Goal: Find specific page/section: Find specific page/section

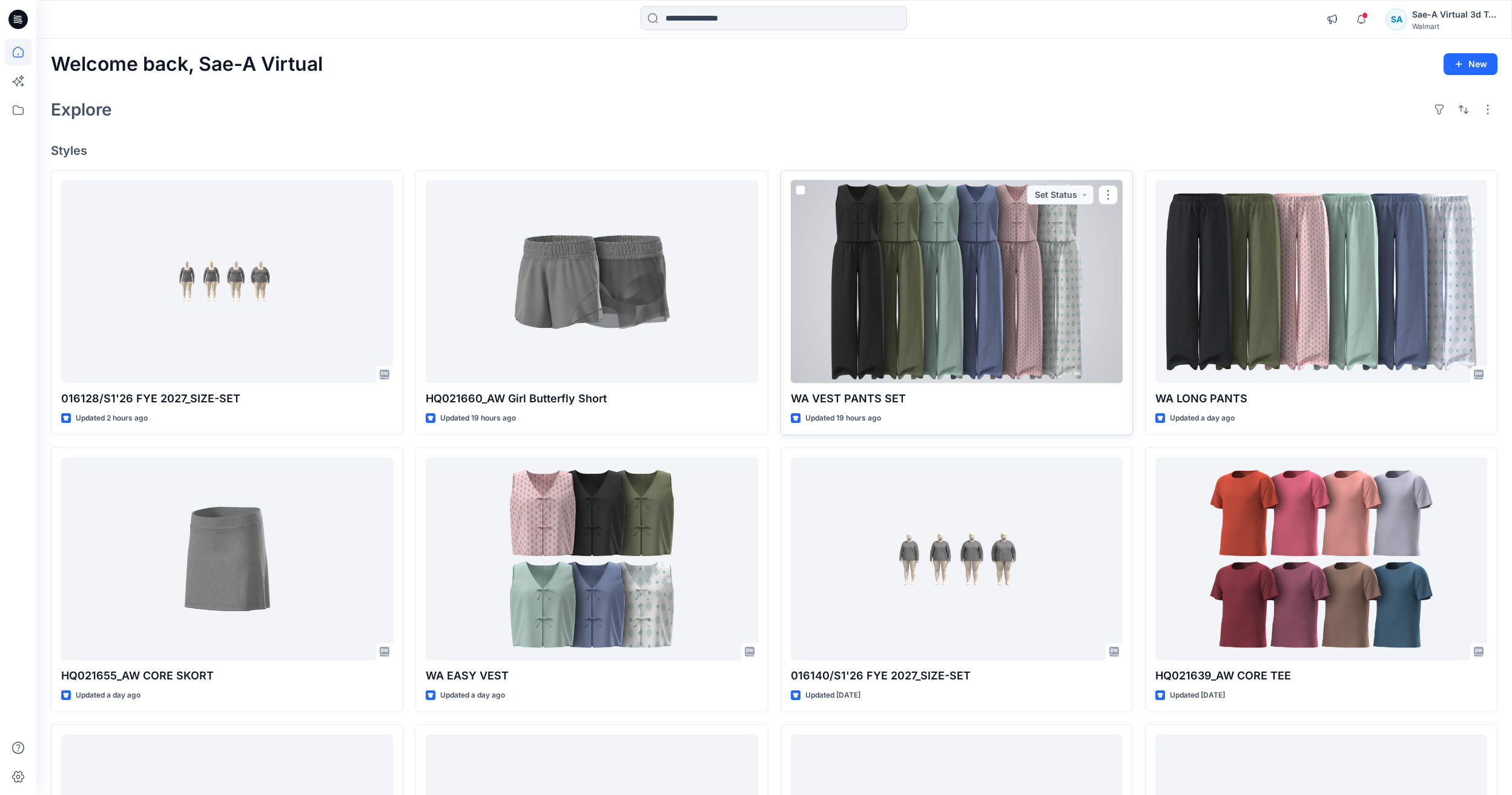
click at [944, 296] on div at bounding box center [956, 281] width 332 height 203
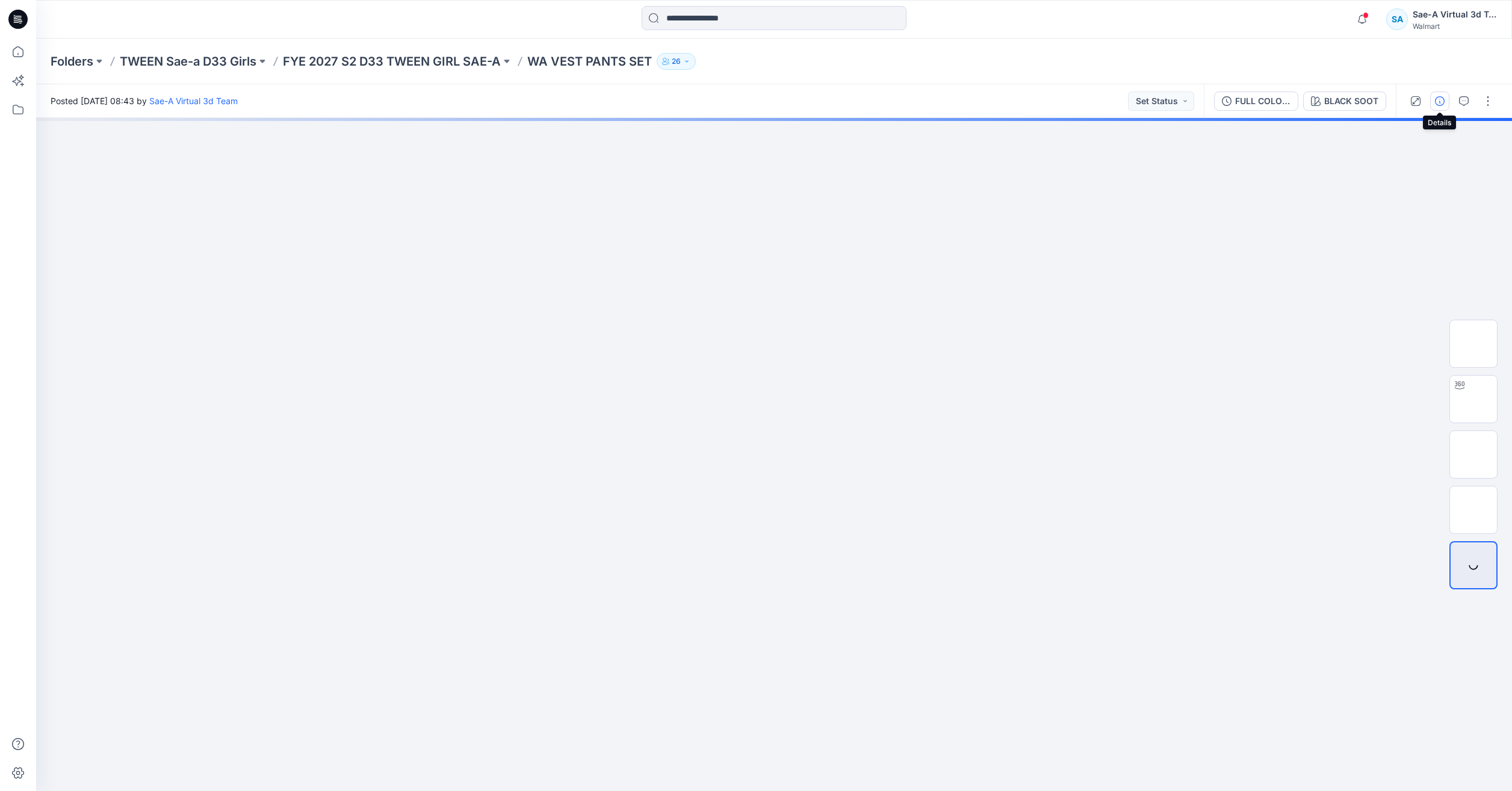
click at [1448, 108] on button "button" at bounding box center [1440, 101] width 19 height 19
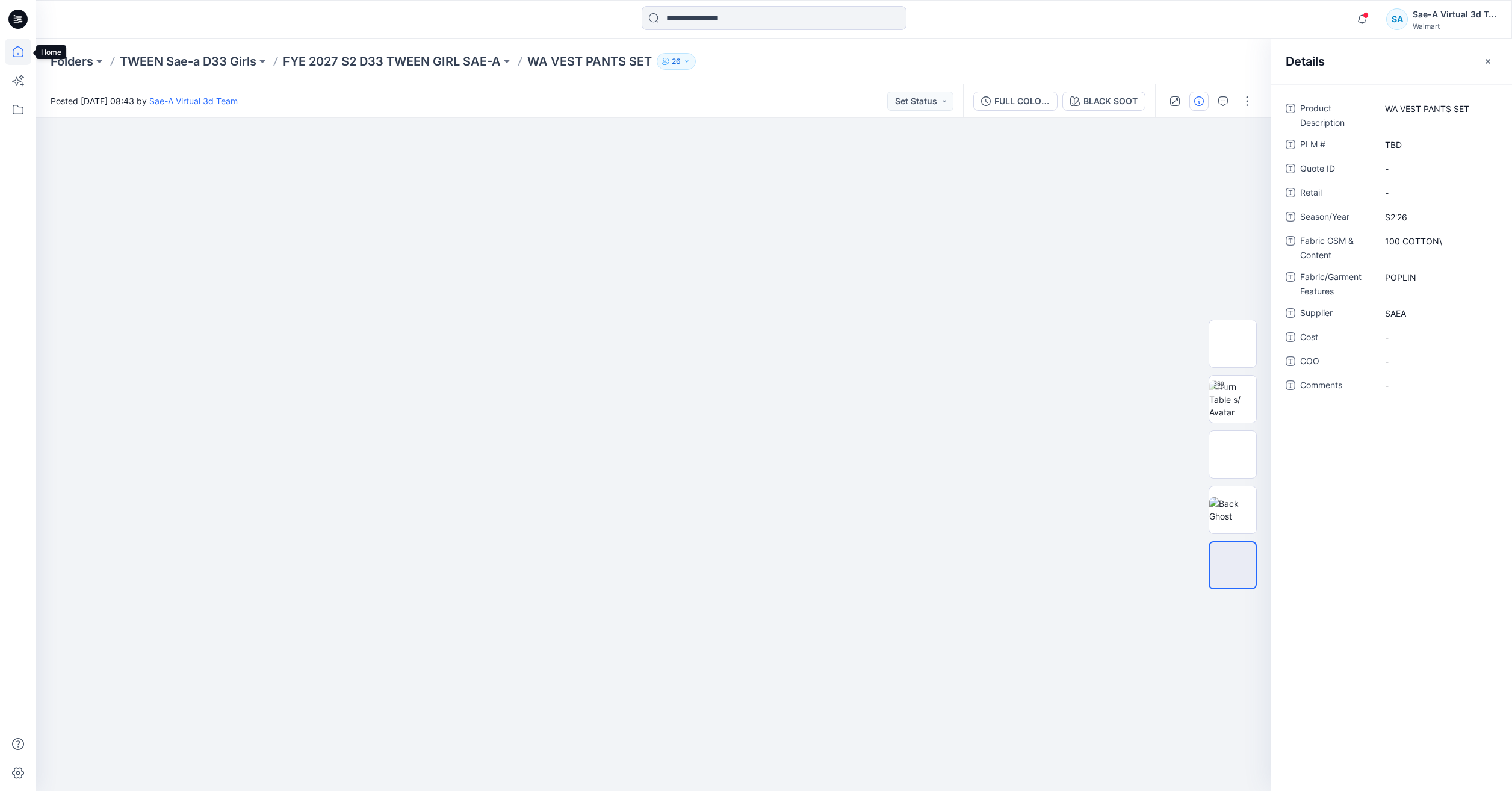
click at [22, 53] on icon at bounding box center [18, 51] width 26 height 26
